Goal: Task Accomplishment & Management: Manage account settings

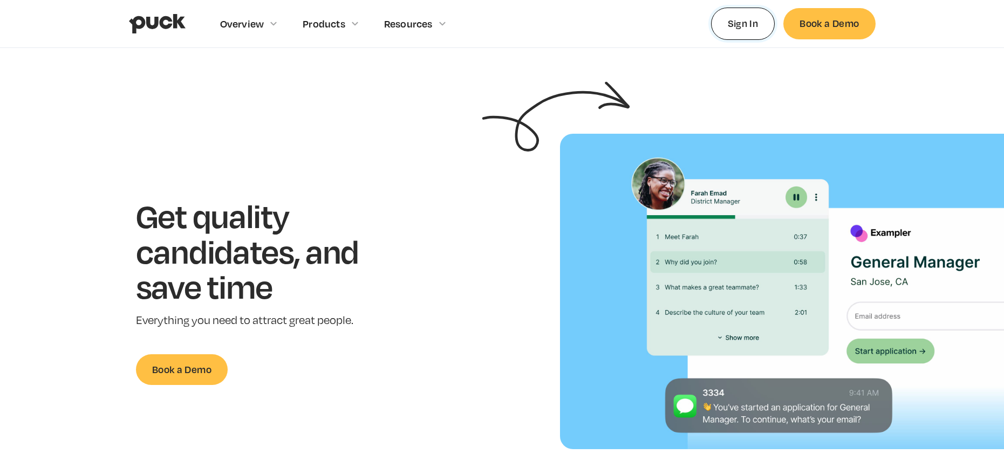
click at [743, 28] on link "Sign In" at bounding box center [743, 24] width 64 height 32
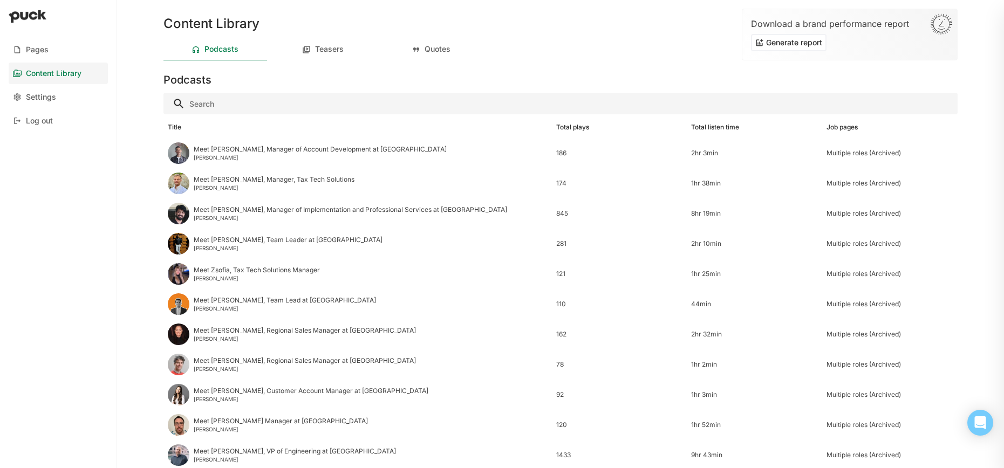
click at [431, 70] on div "Podcasts" at bounding box center [561, 78] width 794 height 26
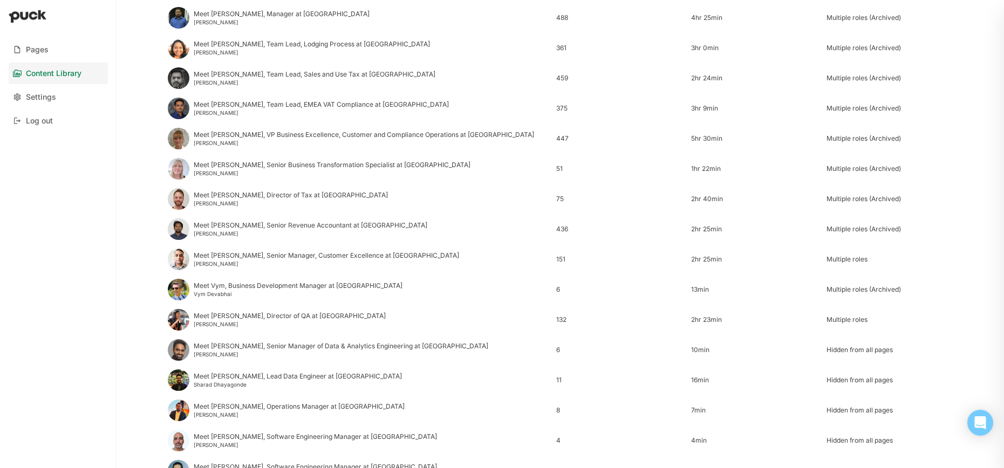
scroll to position [1251, 0]
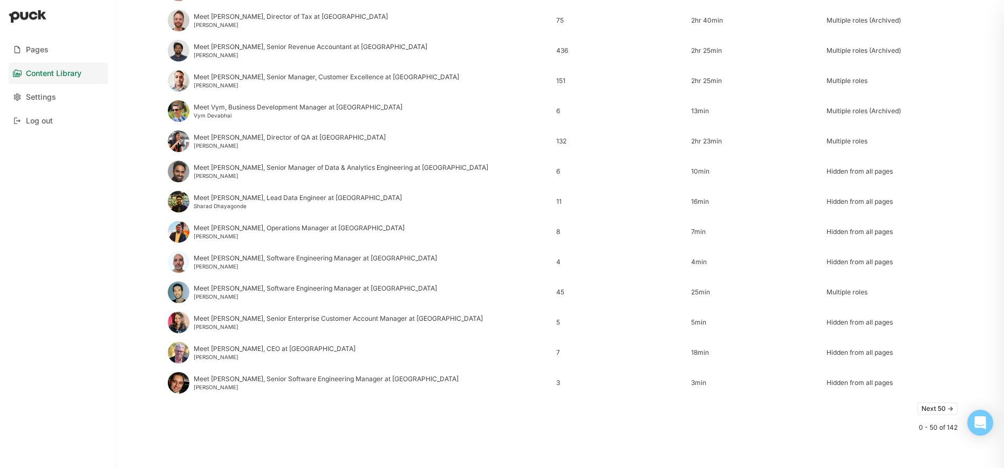
click at [942, 412] on button "Next 50 ->" at bounding box center [938, 409] width 40 height 13
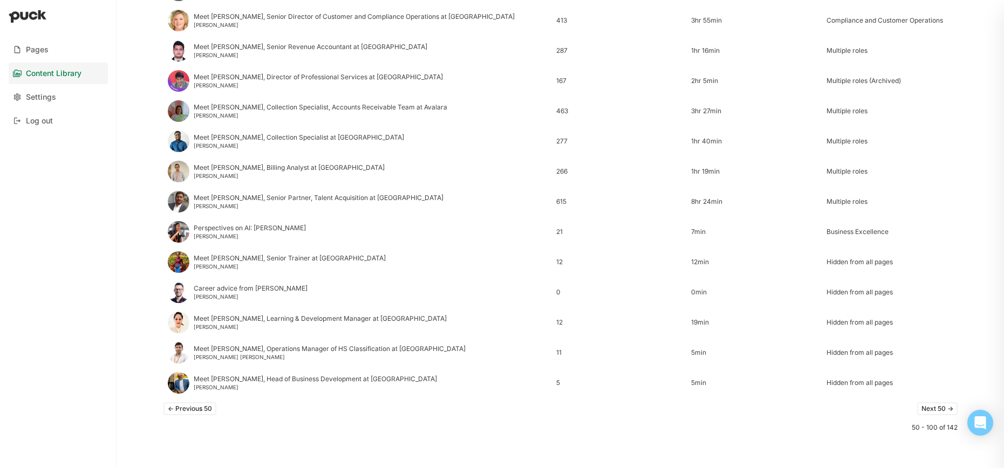
click at [943, 408] on button "Next 50 ->" at bounding box center [938, 409] width 40 height 13
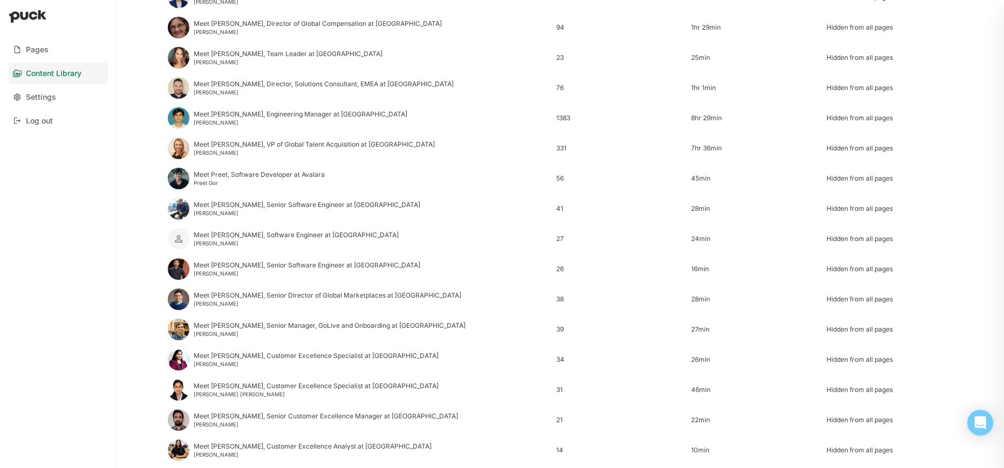
scroll to position [586, 0]
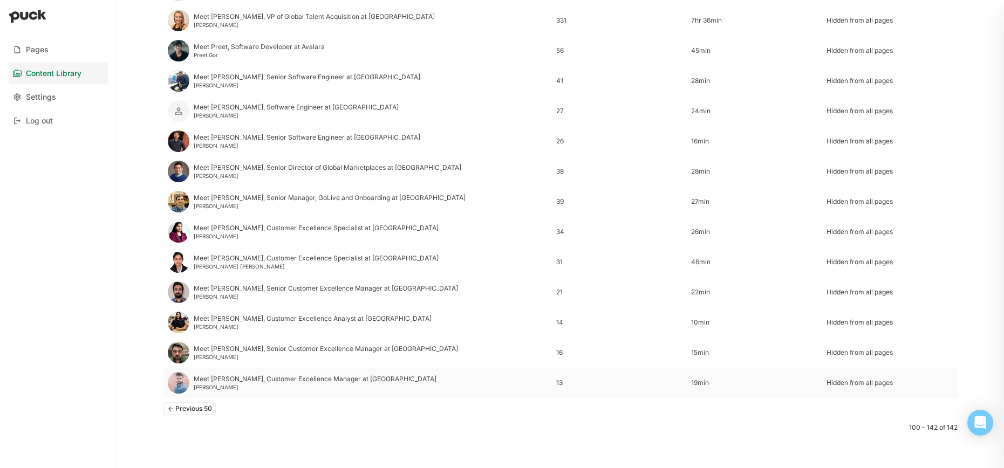
click at [860, 383] on div "Hidden from all pages" at bounding box center [890, 383] width 127 height 8
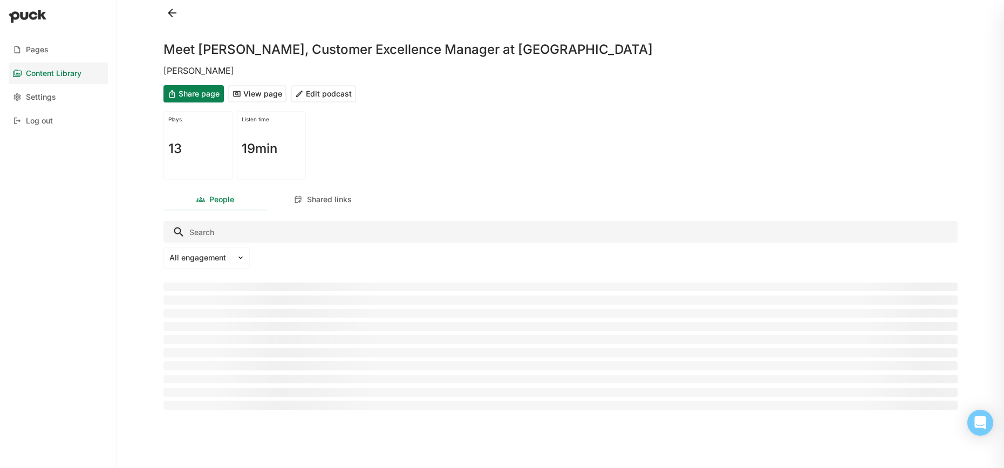
click at [324, 92] on button "Edit podcast" at bounding box center [323, 93] width 65 height 17
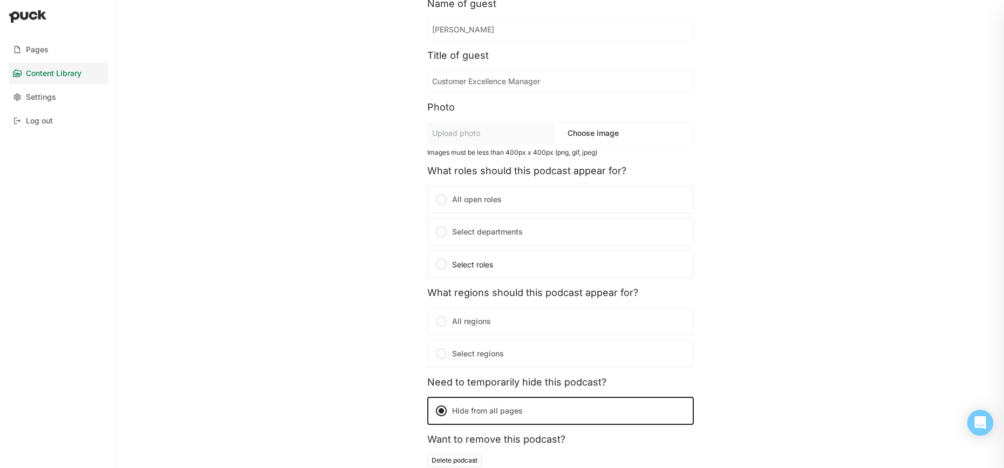
scroll to position [106, 0]
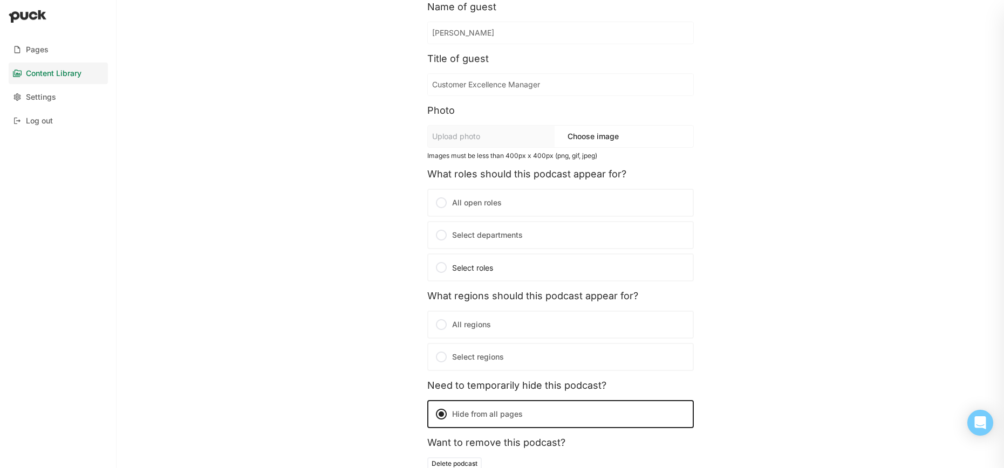
click at [485, 267] on div "Select roles" at bounding box center [561, 267] width 252 height 13
click at [0, 0] on input "Select roles" at bounding box center [0, 0] width 0 height 0
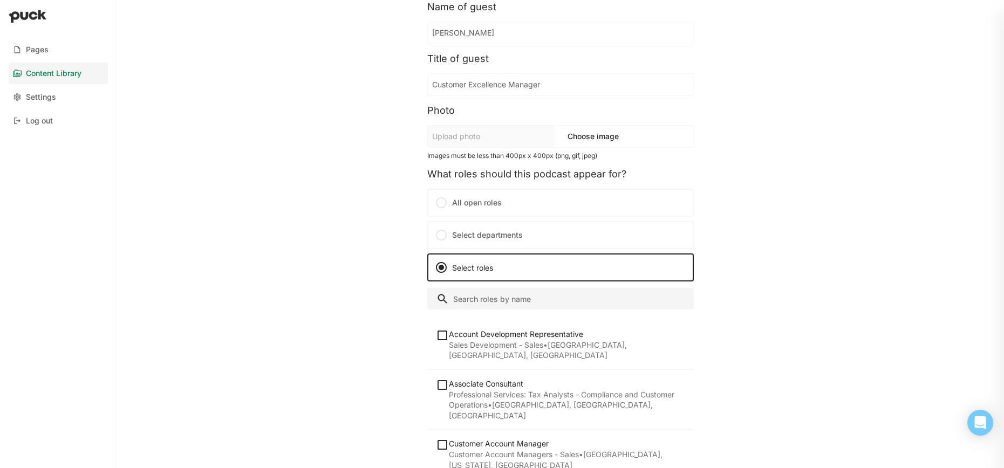
click at [481, 295] on input "Search" at bounding box center [560, 299] width 267 height 22
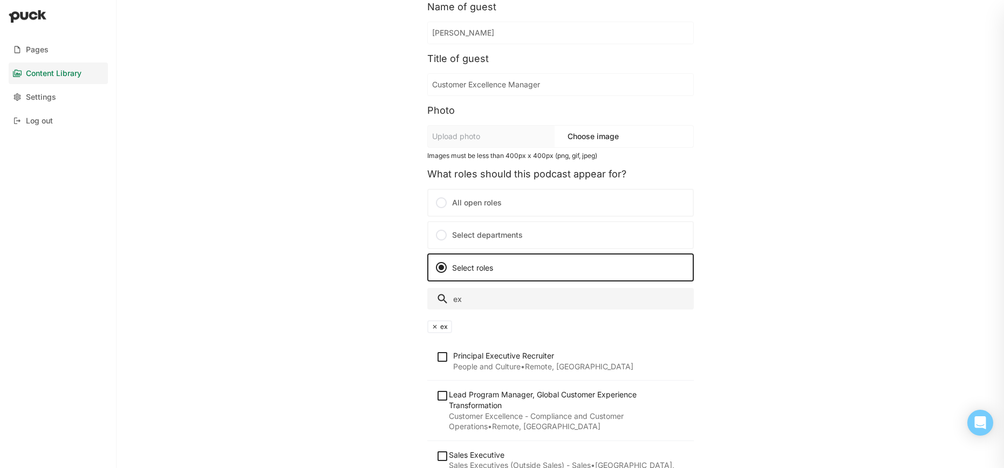
type input "e"
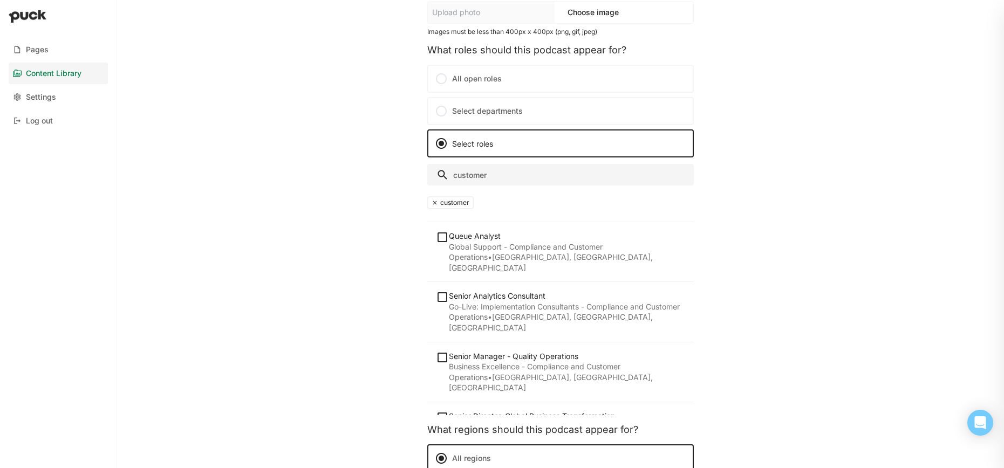
scroll to position [0, 0]
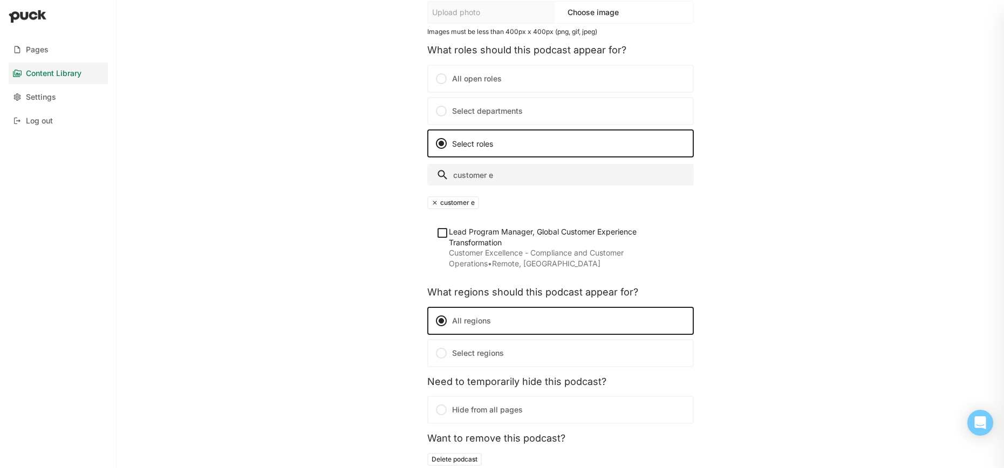
type input "customer e"
click at [441, 233] on img at bounding box center [442, 233] width 13 height 13
click at [436, 233] on input "checkbox" at bounding box center [436, 233] width 1 height 1
checkbox input "true"
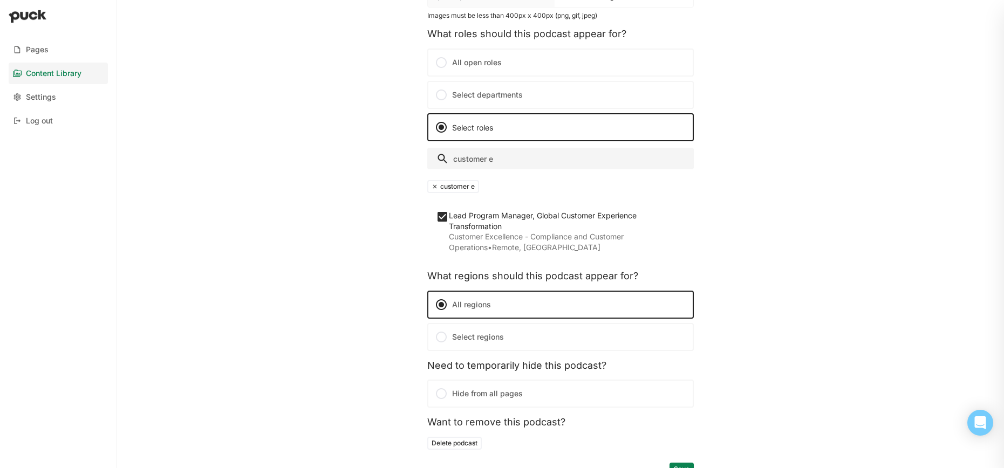
scroll to position [258, 0]
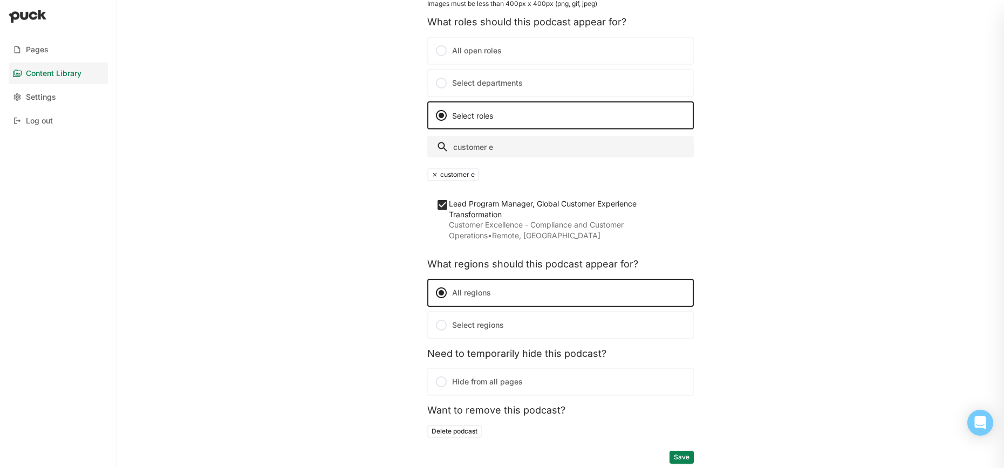
click at [495, 328] on label "Select regions" at bounding box center [560, 325] width 267 height 28
click at [0, 0] on input "Select regions" at bounding box center [0, 0] width 0 height 0
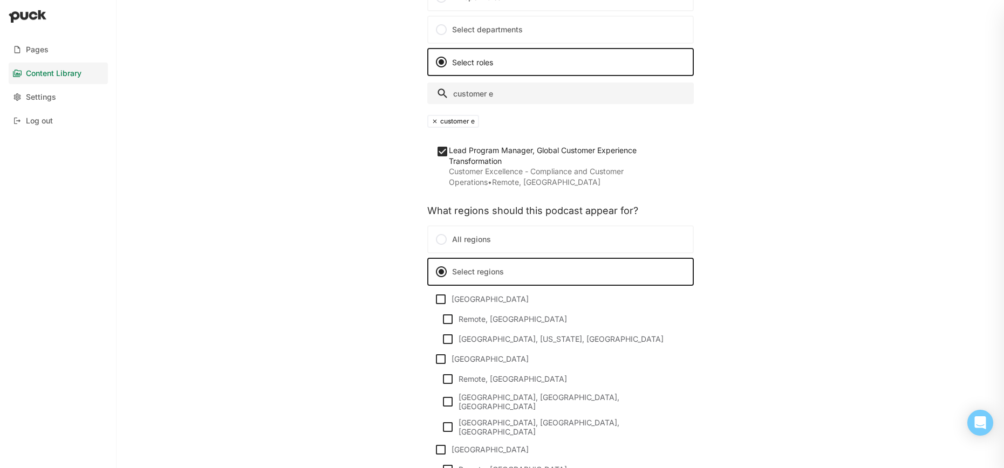
scroll to position [375, 0]
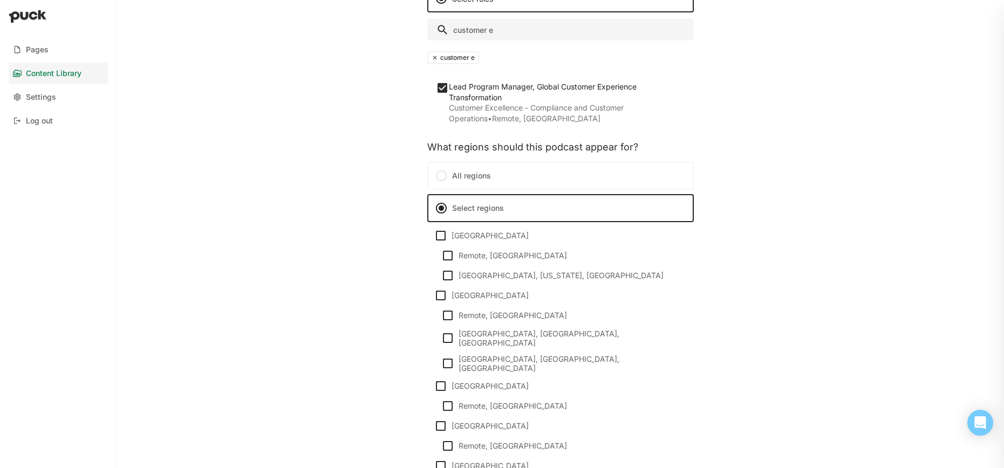
click at [440, 294] on img at bounding box center [440, 295] width 13 height 13
click at [434, 295] on input "India" at bounding box center [434, 295] width 1 height 1
checkbox input "true"
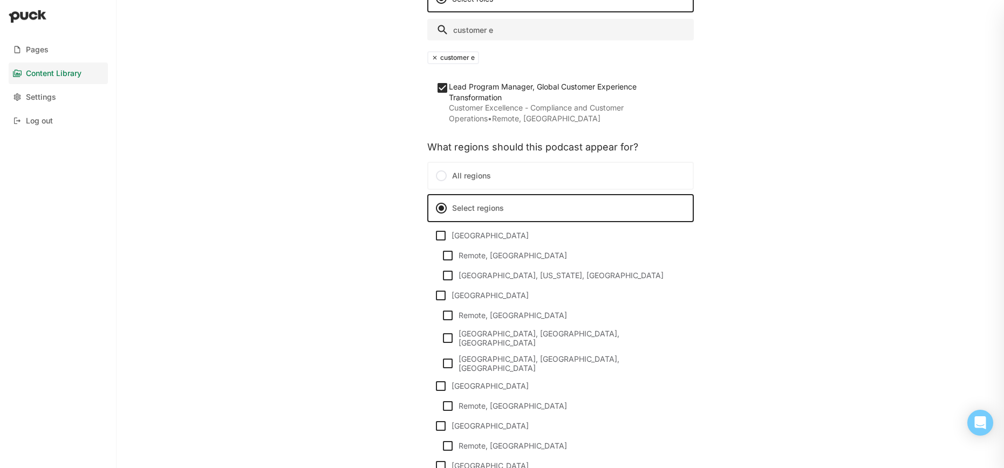
checkbox input "true"
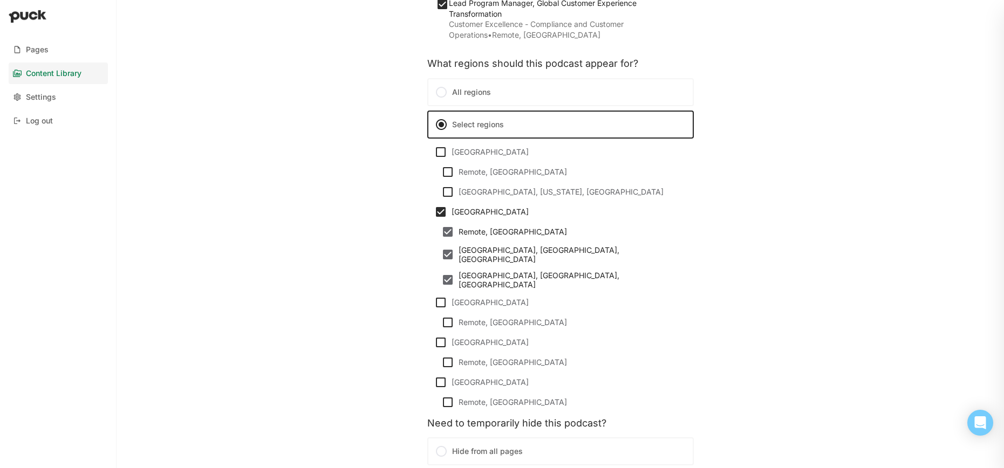
scroll to position [518, 0]
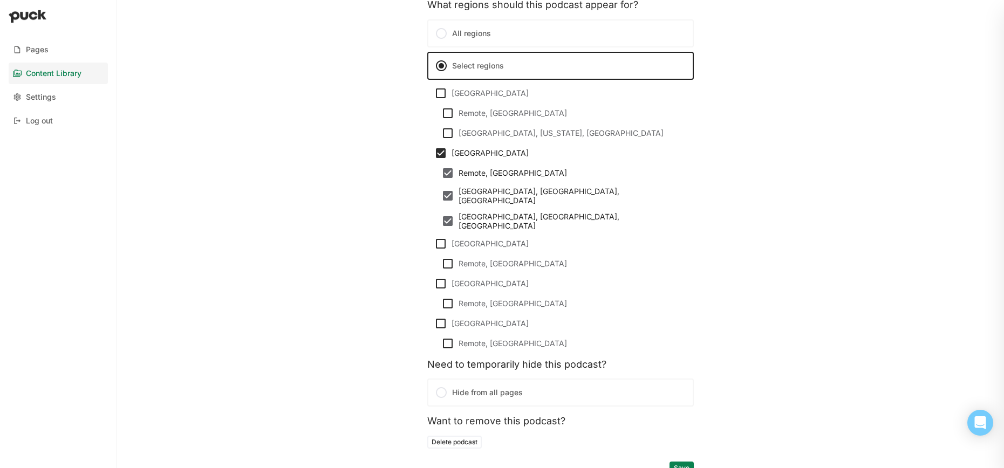
click at [685, 462] on button "Save" at bounding box center [682, 468] width 24 height 13
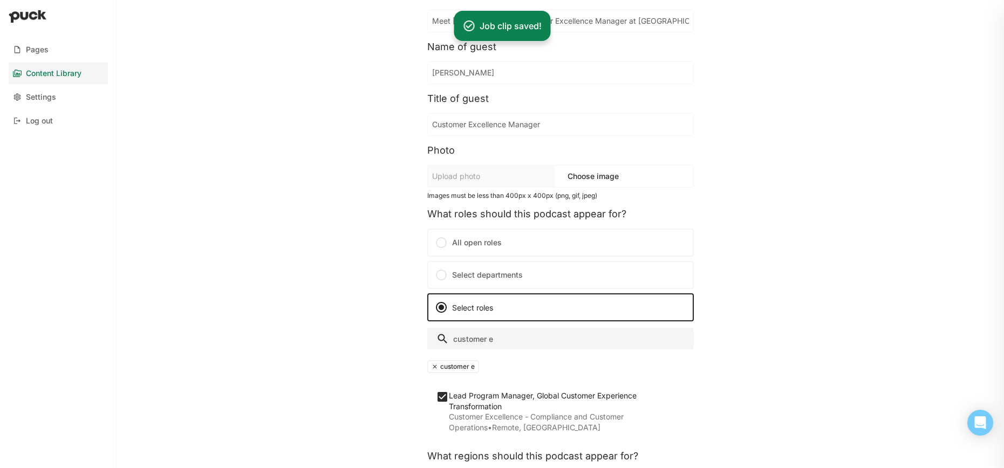
scroll to position [0, 0]
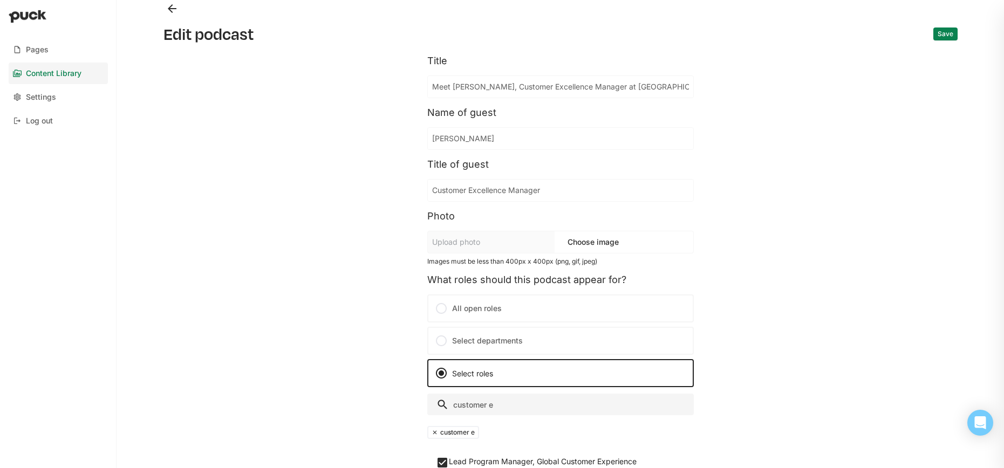
click at [170, 12] on button "Back" at bounding box center [172, 8] width 17 height 17
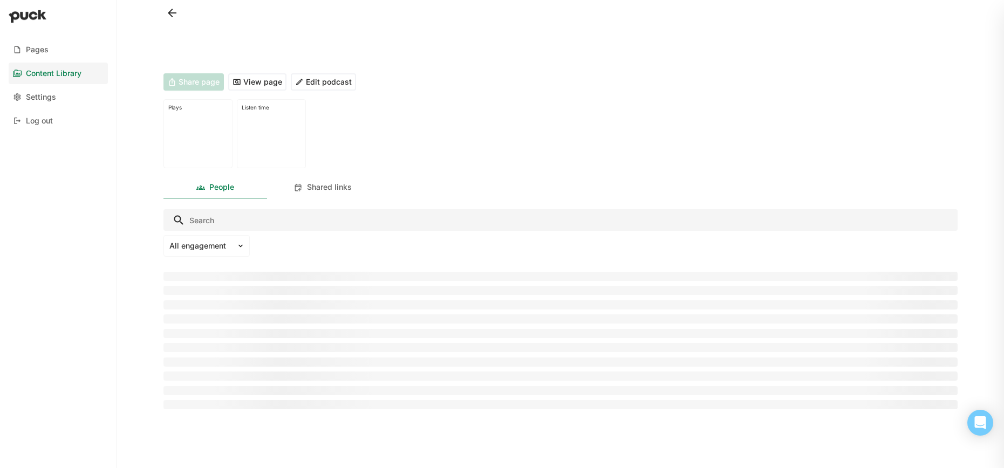
click at [170, 12] on button at bounding box center [172, 12] width 17 height 17
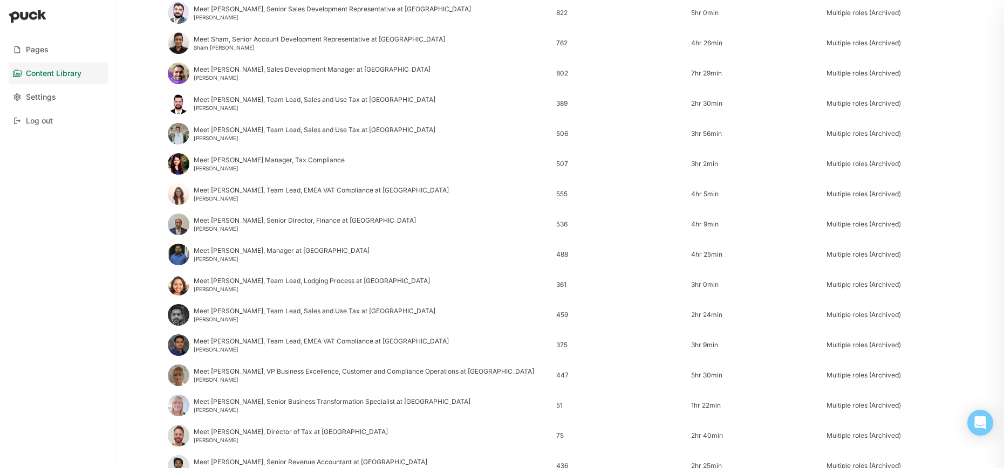
scroll to position [1251, 0]
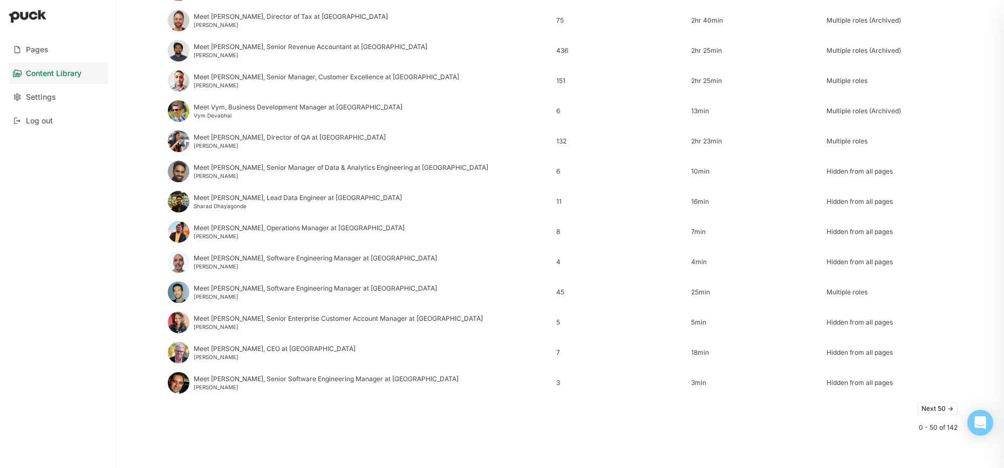
click at [940, 414] on button "Next 50 ->" at bounding box center [938, 409] width 40 height 13
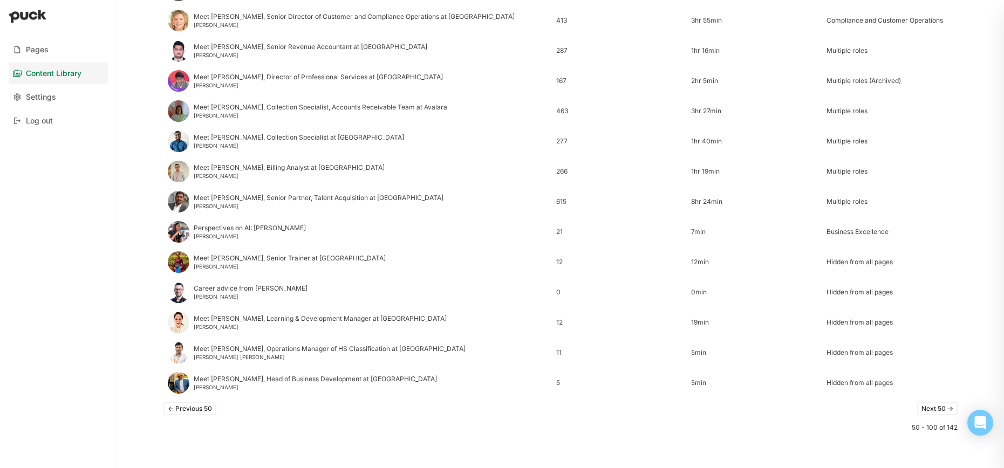
click at [937, 409] on button "Next 50 ->" at bounding box center [938, 409] width 40 height 13
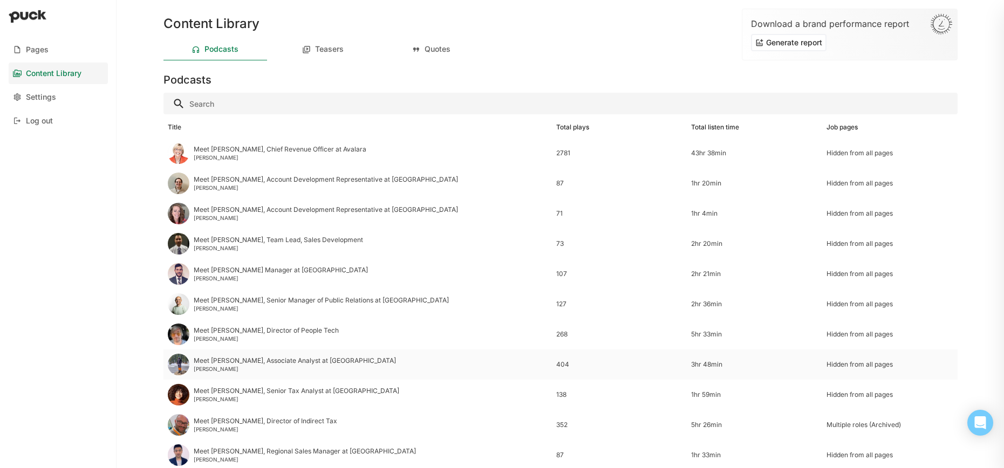
scroll to position [586, 0]
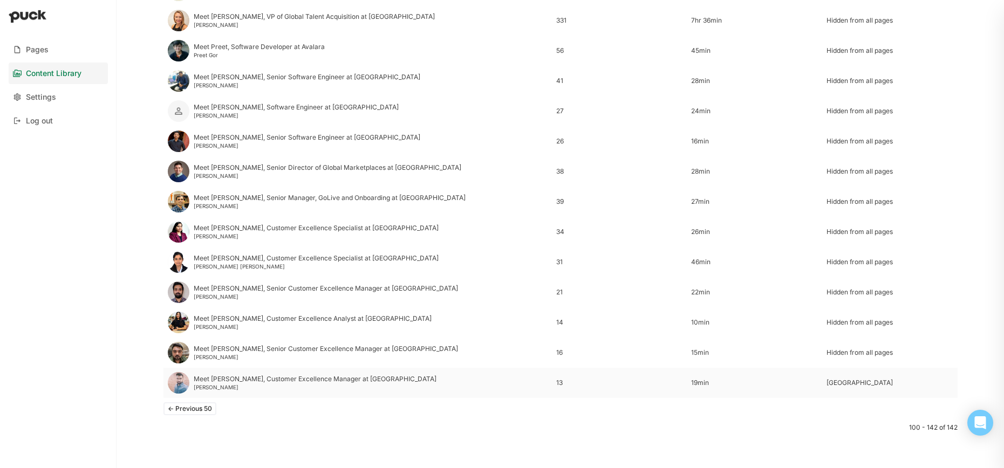
click at [843, 384] on div "India" at bounding box center [890, 383] width 127 height 8
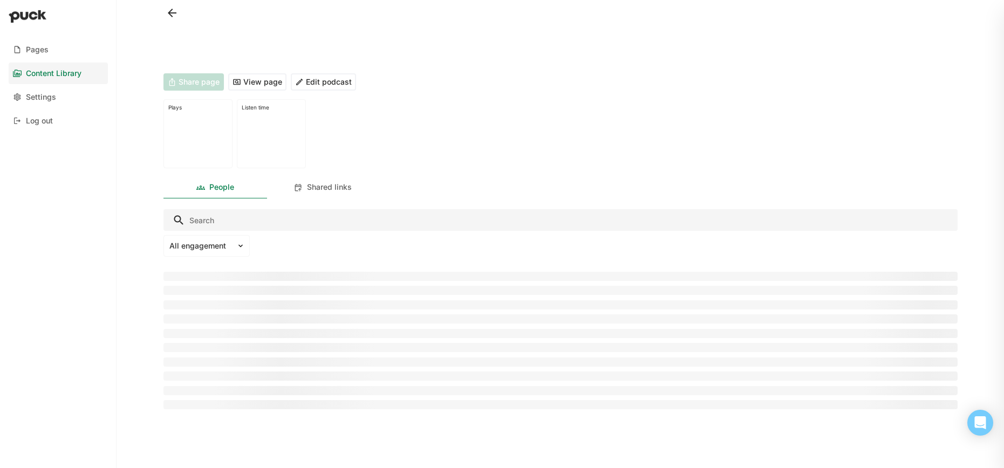
click at [337, 80] on button "Edit podcast" at bounding box center [323, 81] width 65 height 17
